Goal: Task Accomplishment & Management: Manage account settings

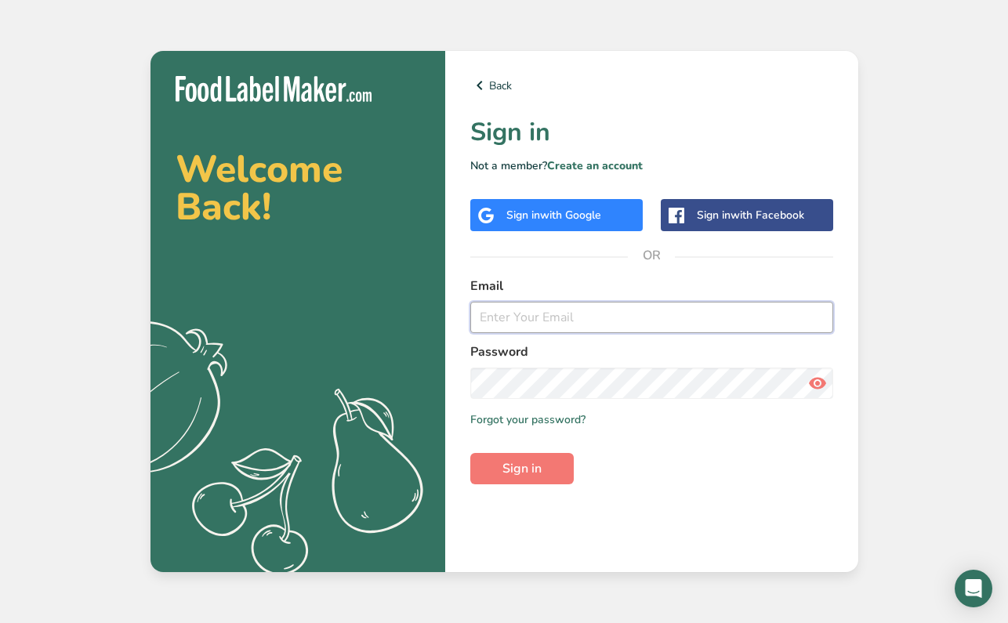
type input "[EMAIL_ADDRESS][DOMAIN_NAME]"
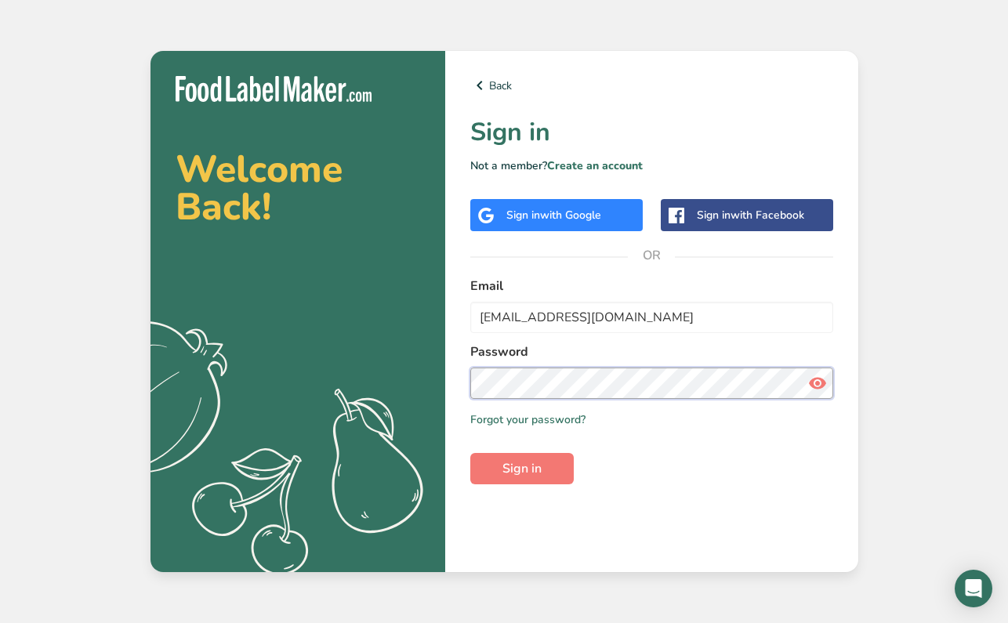
click at [521, 469] on button "Sign in" at bounding box center [521, 468] width 103 height 31
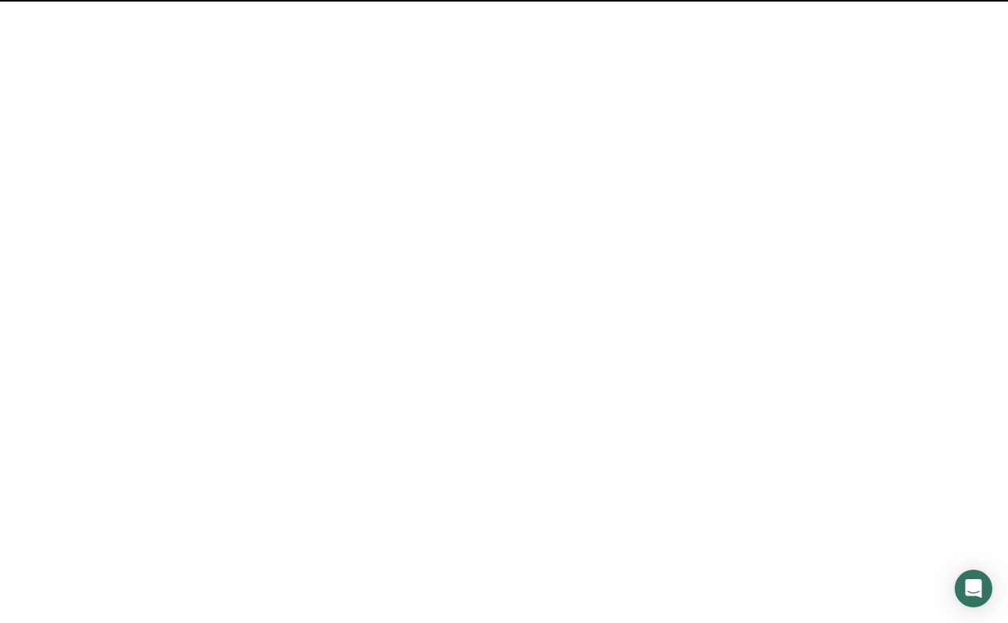
click at [537, 473] on span "Sign in" at bounding box center [521, 468] width 39 height 19
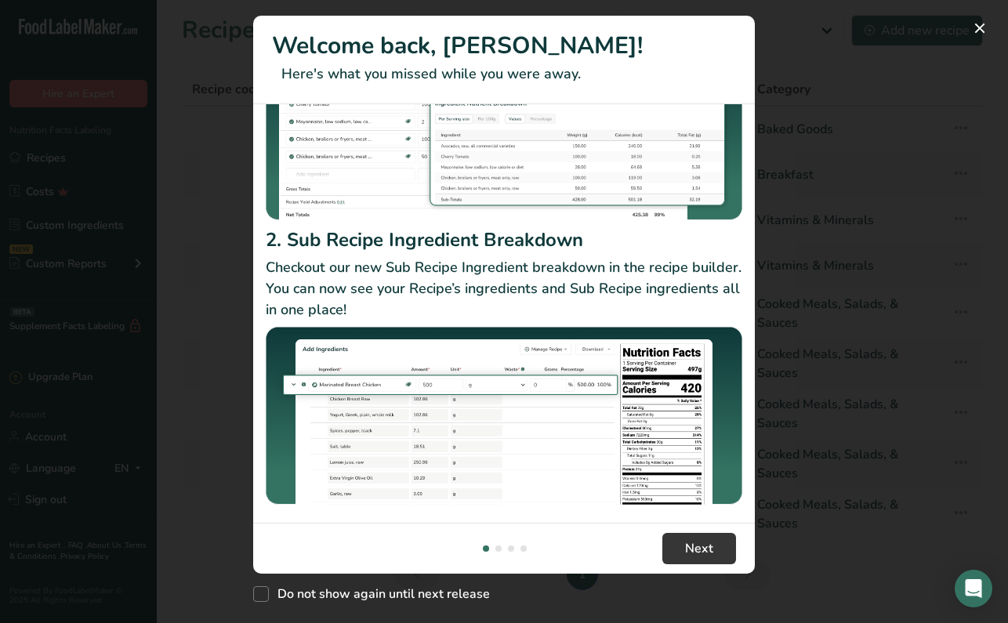
scroll to position [197, 0]
click at [694, 556] on span "Next" at bounding box center [699, 548] width 28 height 19
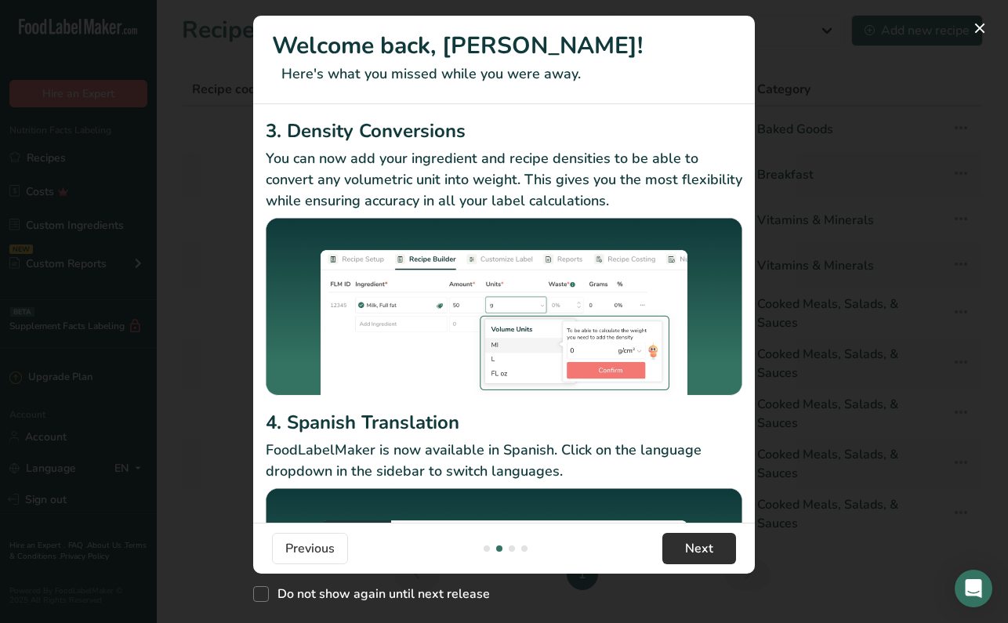
click at [698, 554] on span "Next" at bounding box center [699, 548] width 28 height 19
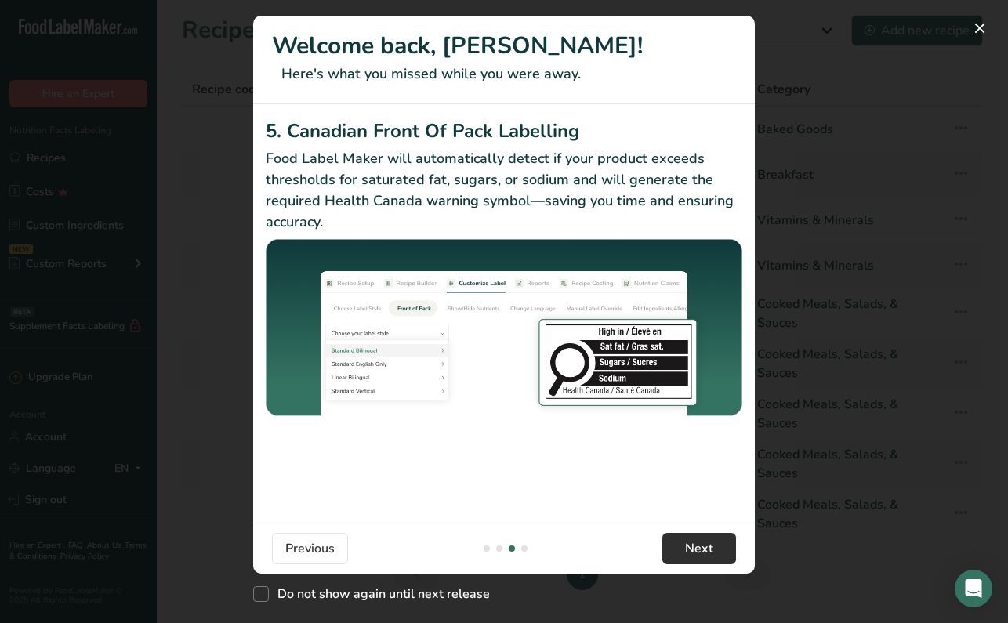
click at [698, 554] on span "Next" at bounding box center [699, 548] width 28 height 19
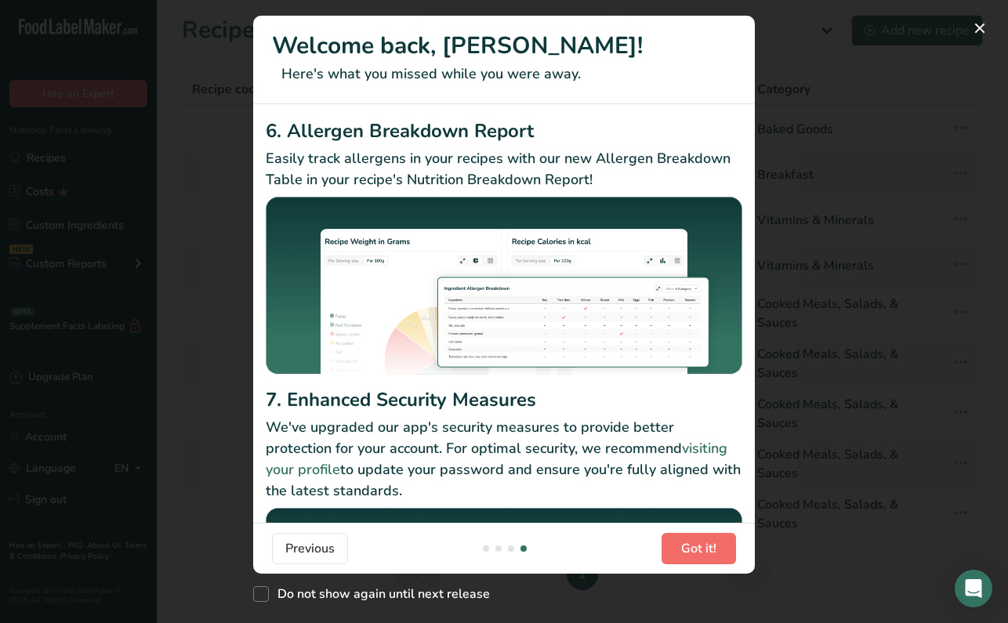
click at [689, 552] on span "Got it!" at bounding box center [698, 548] width 35 height 19
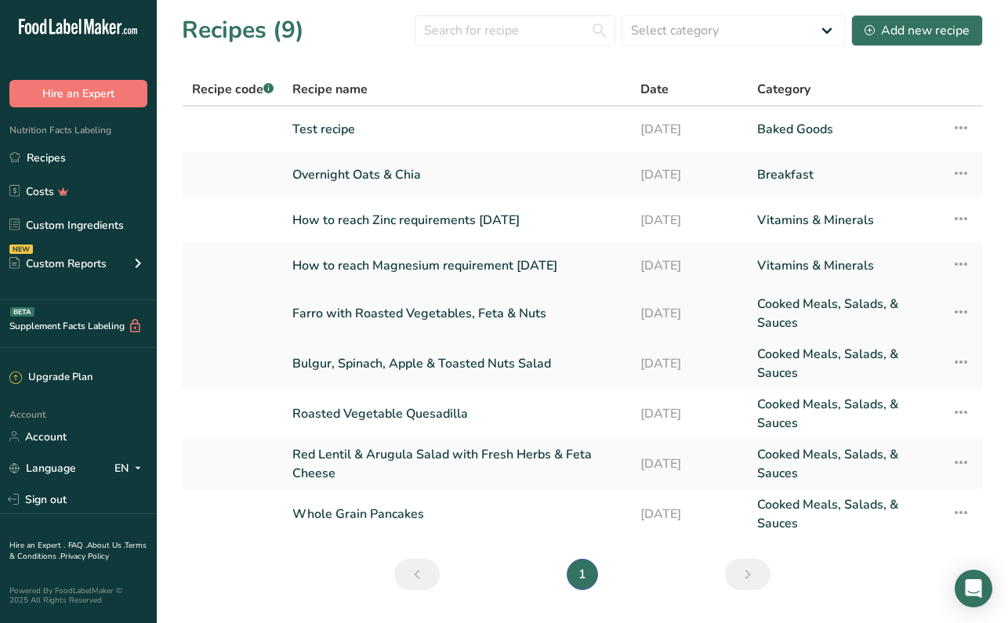
scroll to position [0, 0]
click at [71, 434] on link "Account" at bounding box center [78, 436] width 157 height 27
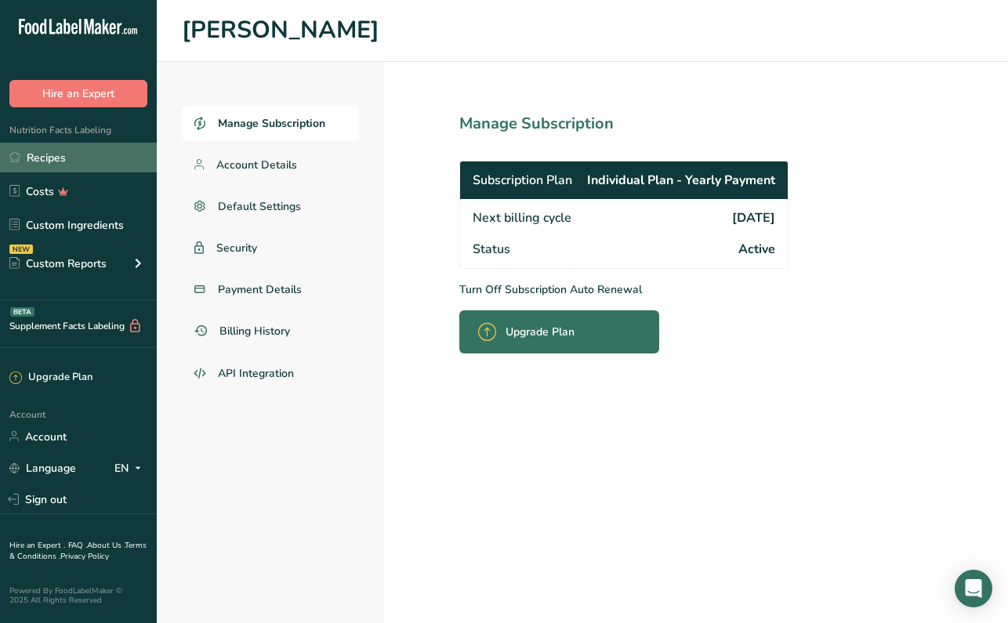
click at [74, 155] on link "Recipes" at bounding box center [78, 158] width 157 height 30
